Goal: Information Seeking & Learning: Learn about a topic

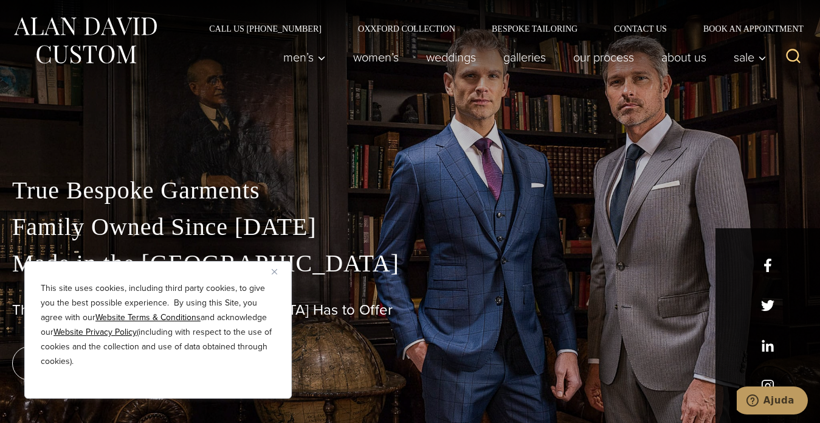
click at [274, 269] on img "Close" at bounding box center [274, 271] width 5 height 5
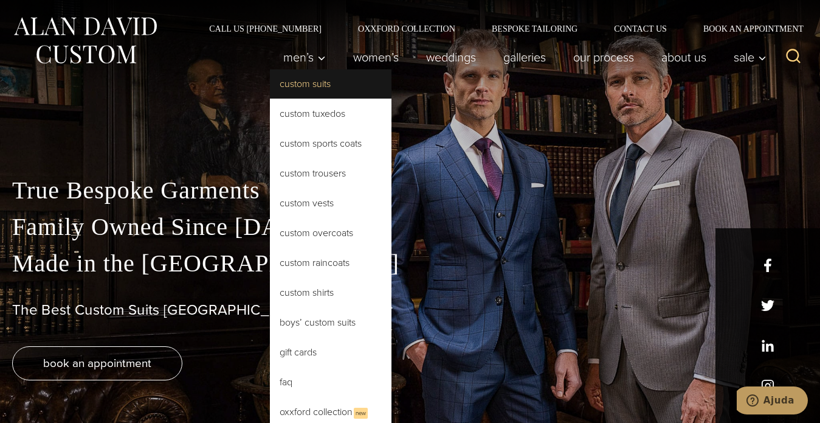
click at [314, 80] on link "Custom Suits" at bounding box center [331, 83] width 122 height 29
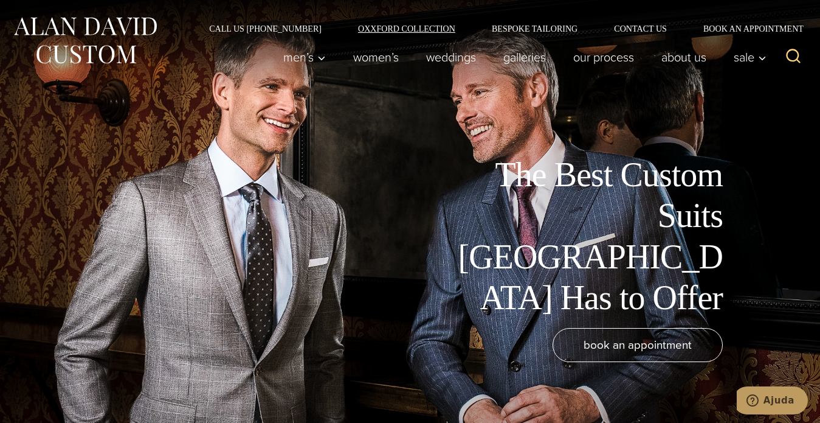
click at [400, 29] on link "Oxxford Collection" at bounding box center [407, 28] width 134 height 9
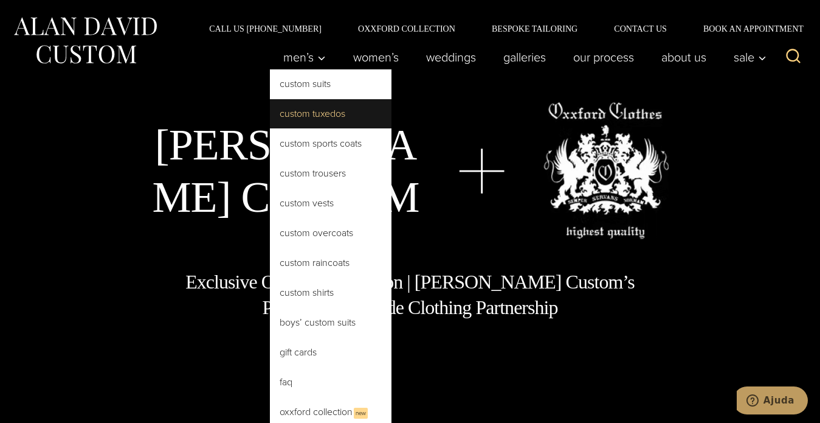
click at [345, 123] on link "Custom Tuxedos" at bounding box center [331, 113] width 122 height 29
